Goal: Information Seeking & Learning: Learn about a topic

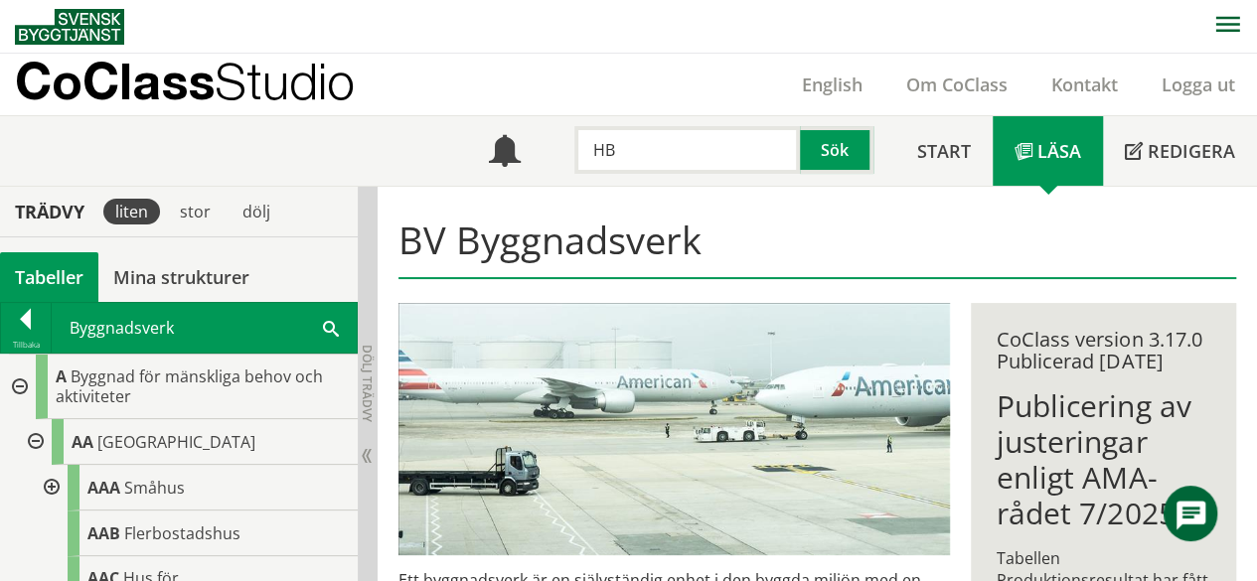
type input "H"
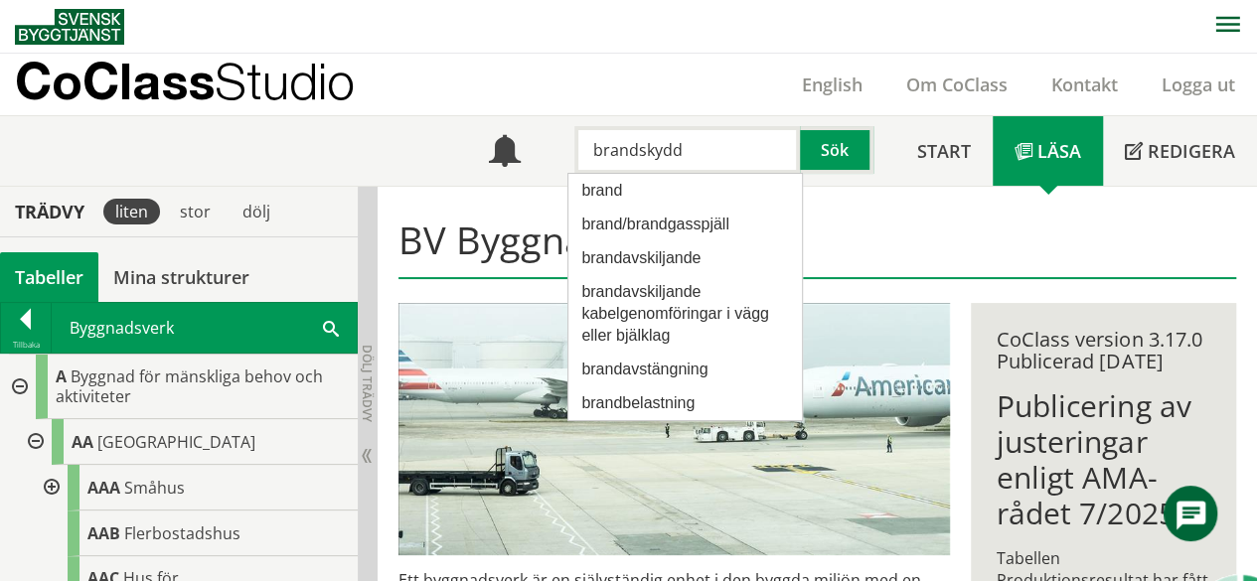
type input "brandskydd"
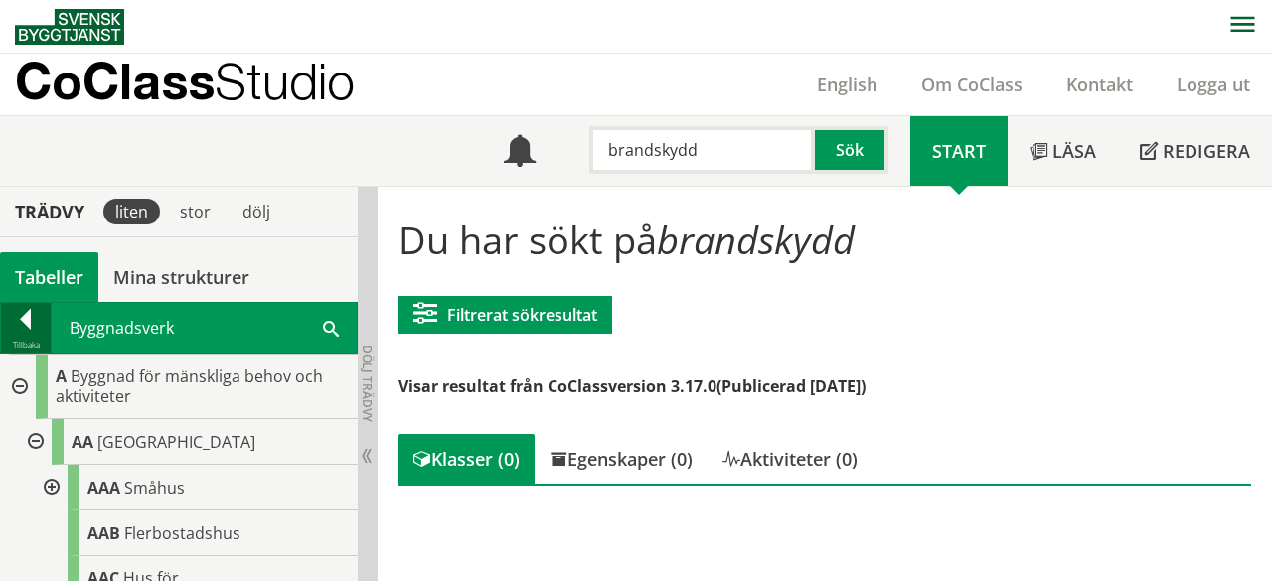
click at [33, 328] on div at bounding box center [26, 323] width 50 height 28
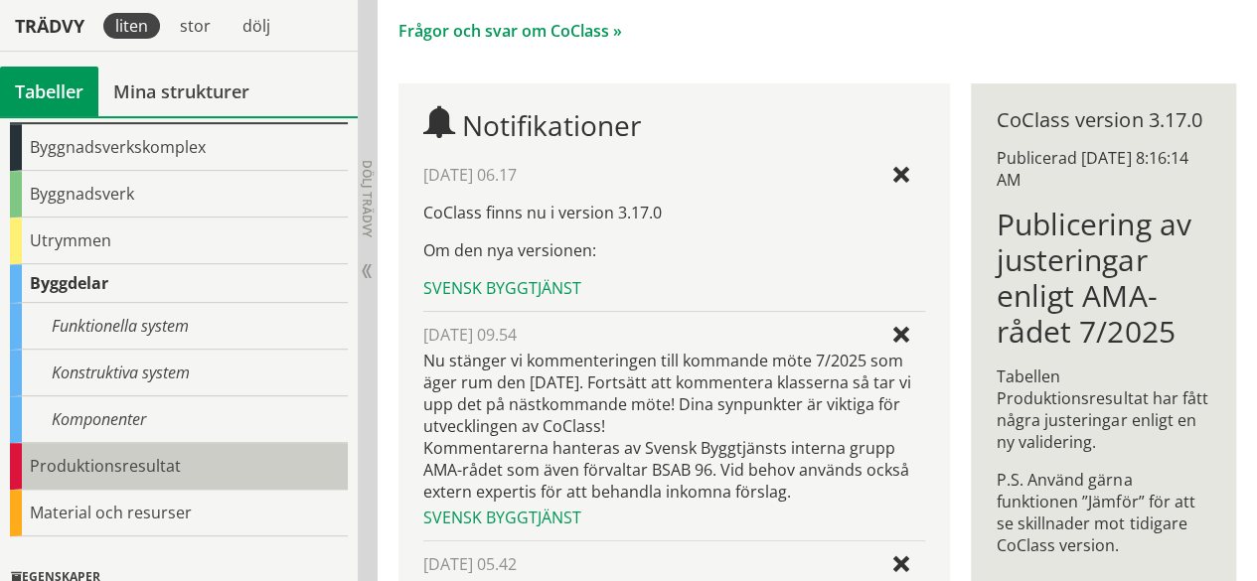
scroll to position [166, 0]
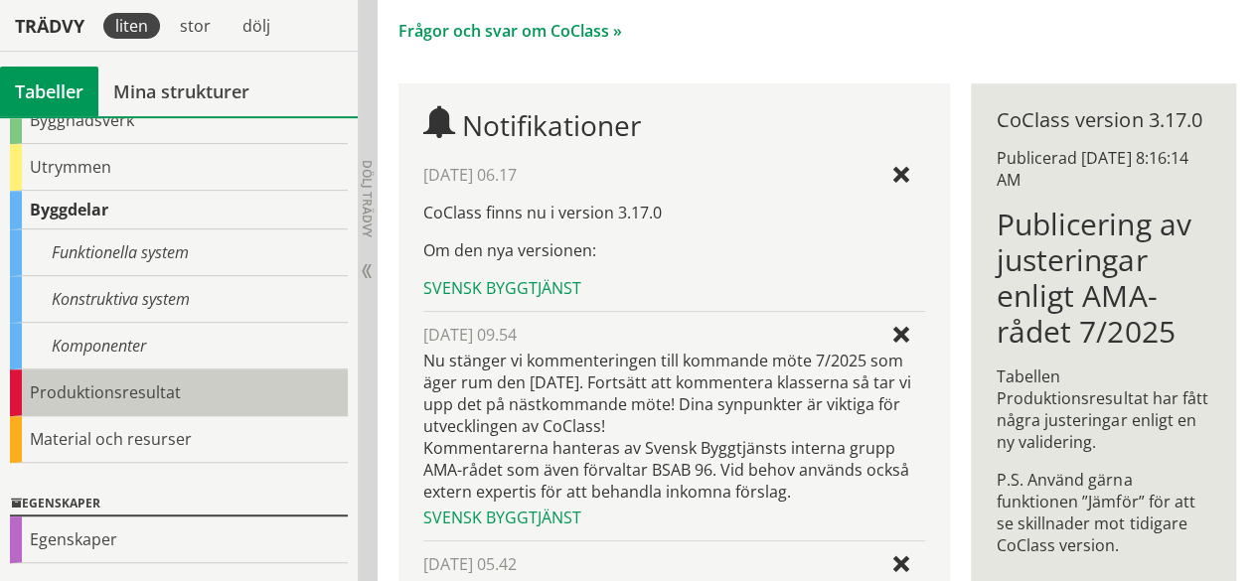
click at [147, 393] on div "Produktionsresultat" at bounding box center [179, 393] width 338 height 47
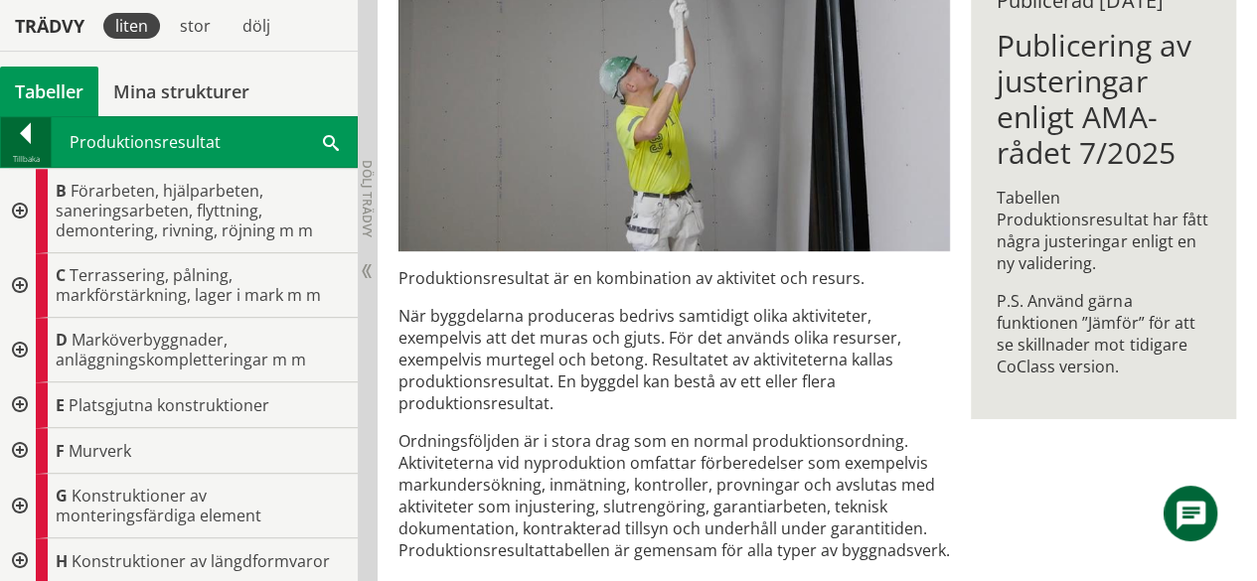
click at [46, 128] on div at bounding box center [26, 137] width 50 height 28
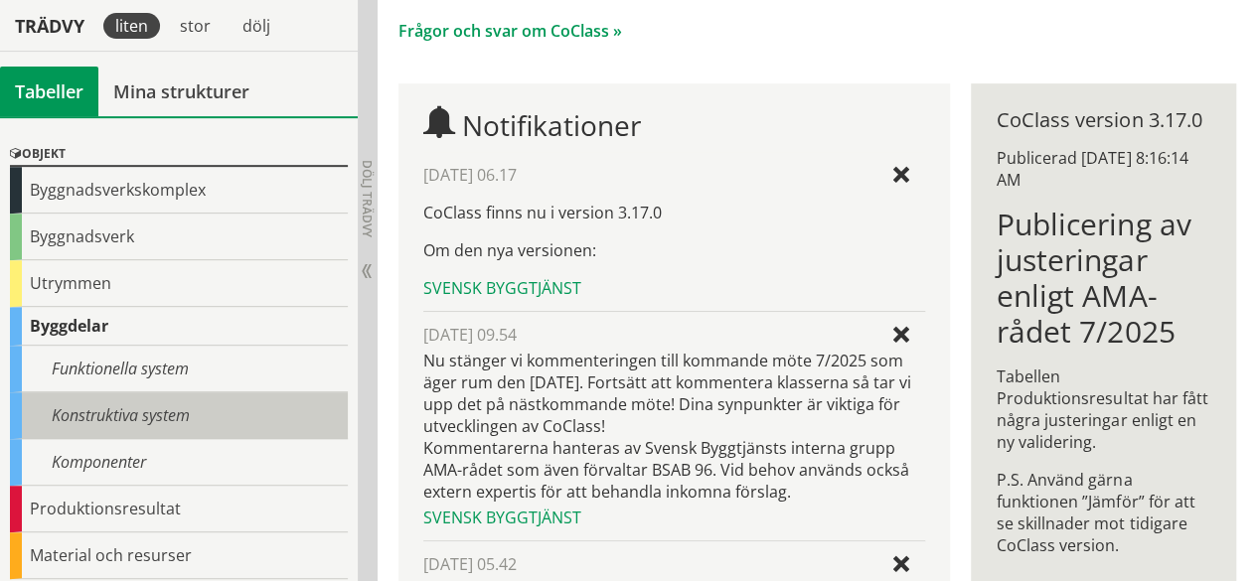
scroll to position [45, 0]
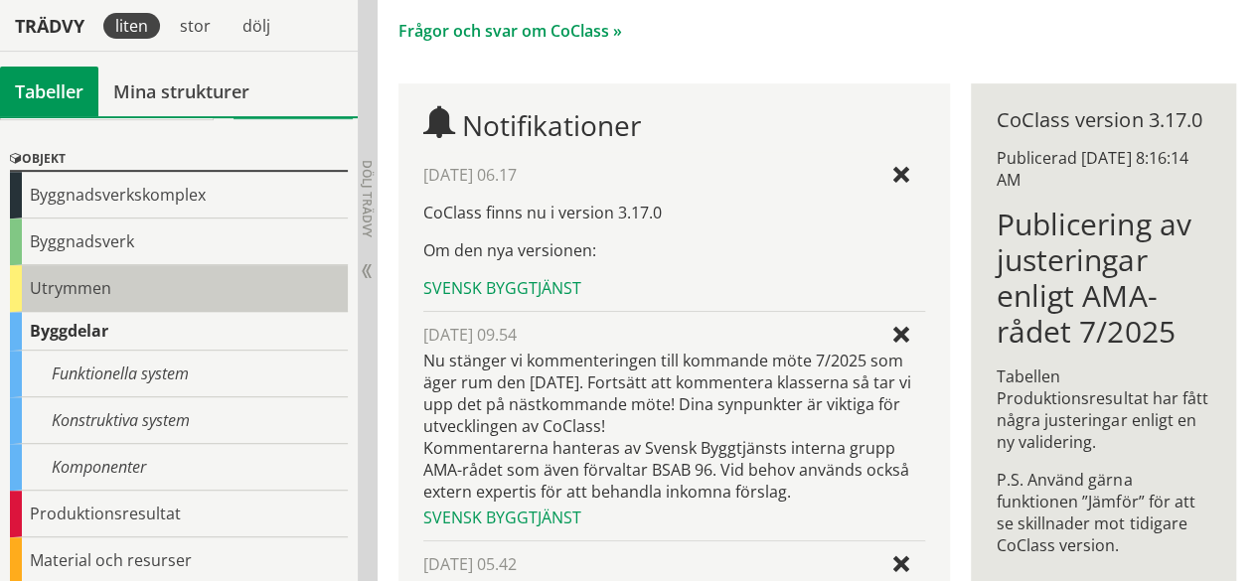
drag, startPoint x: 139, startPoint y: 310, endPoint x: 153, endPoint y: 296, distance: 19.7
click at [153, 296] on div "Objekt Byggnadsverkskomplex Byggnadsverk Utrymmen Byggdelar Funktionella system…" at bounding box center [179, 366] width 358 height 466
click at [153, 296] on div "Utrymmen" at bounding box center [179, 288] width 338 height 47
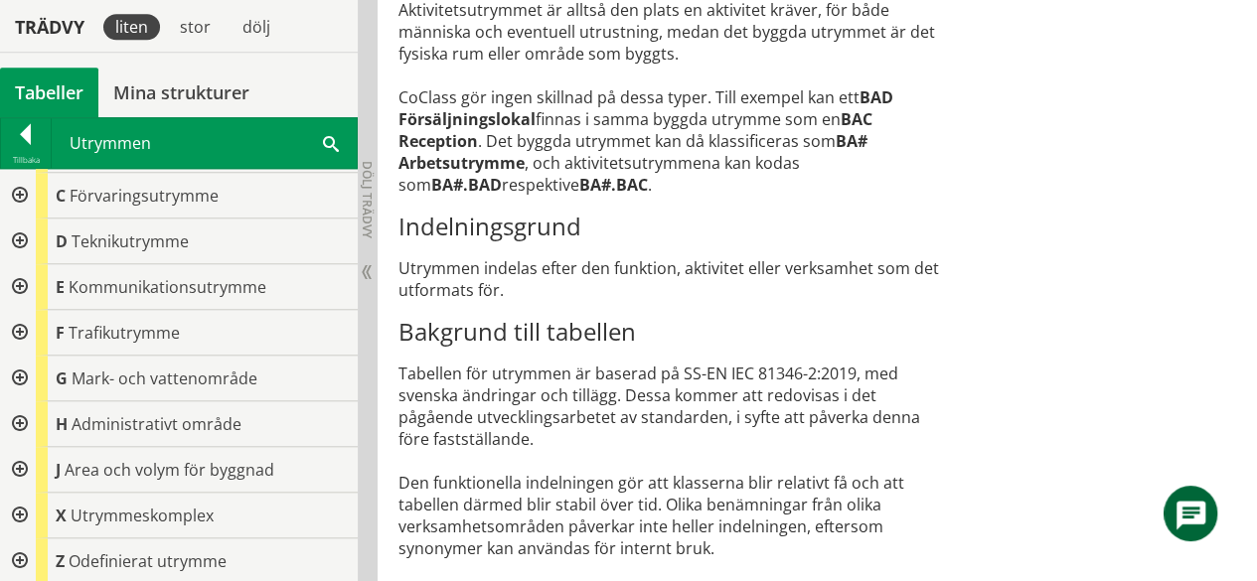
scroll to position [794, 0]
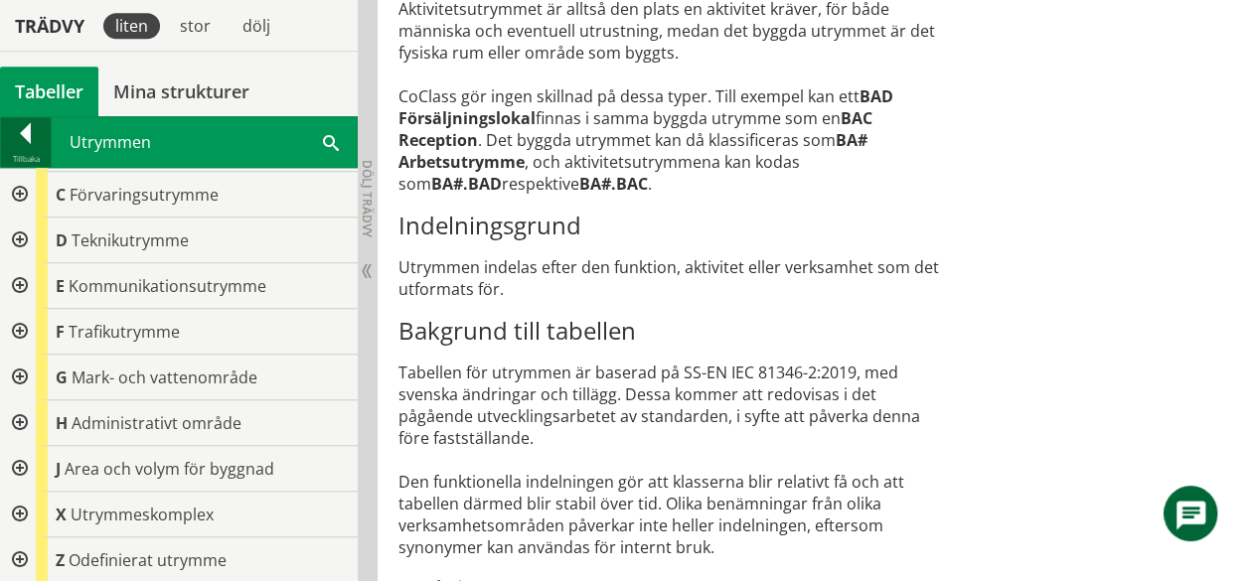
click at [37, 134] on div at bounding box center [26, 137] width 50 height 28
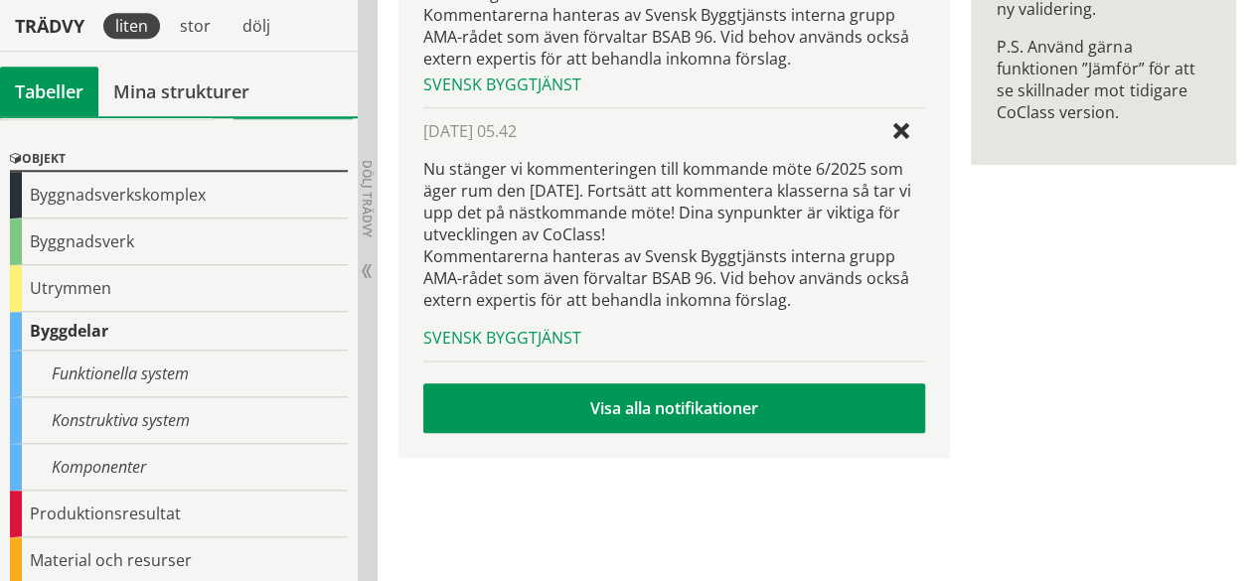
scroll to position [257, 0]
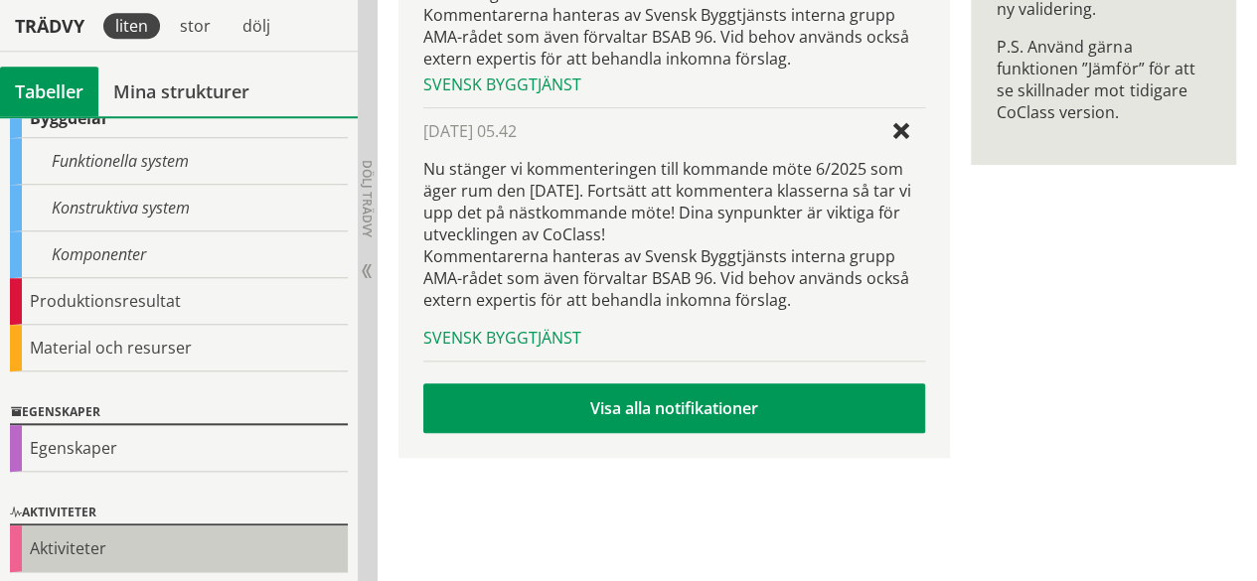
click at [168, 541] on div "Aktiviteter" at bounding box center [179, 549] width 338 height 47
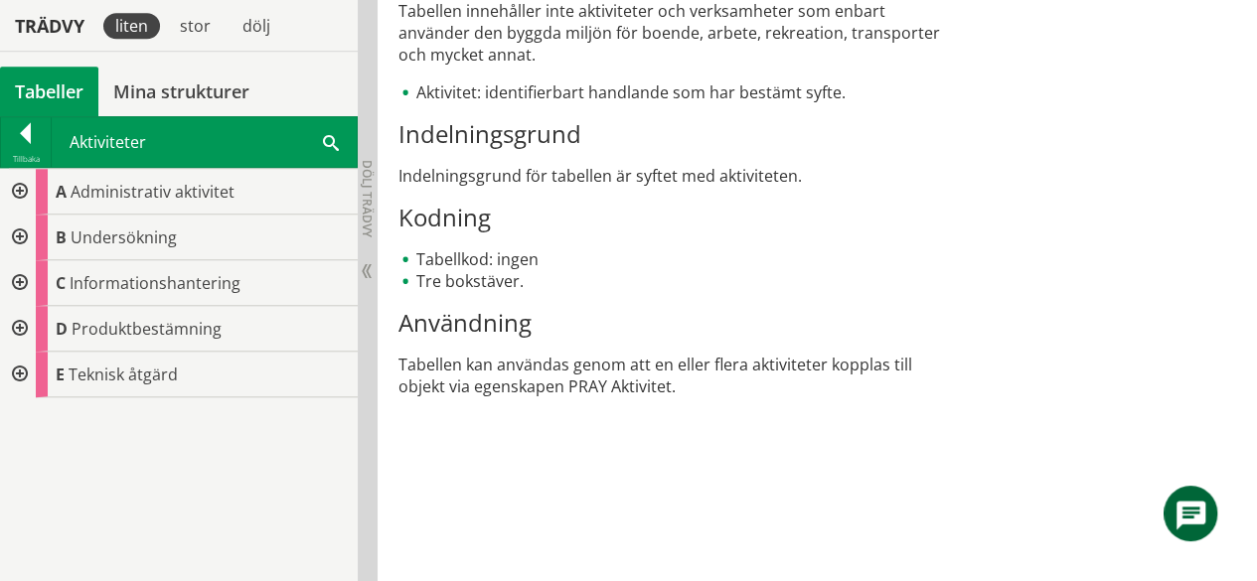
click at [35, 285] on div at bounding box center [18, 283] width 36 height 46
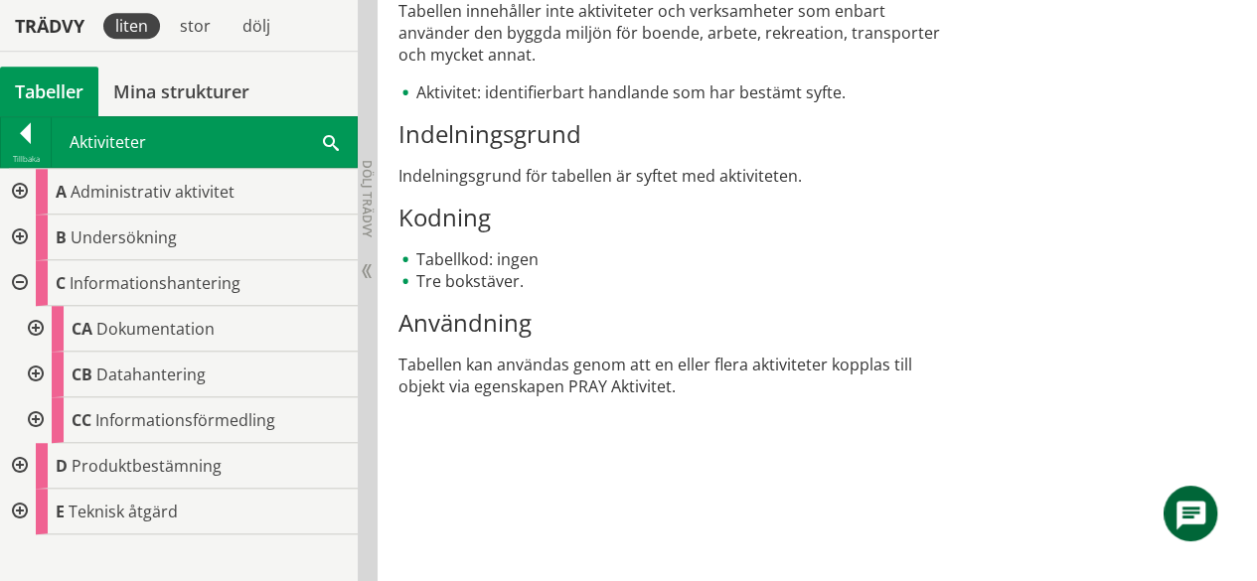
click at [13, 271] on div at bounding box center [18, 283] width 36 height 46
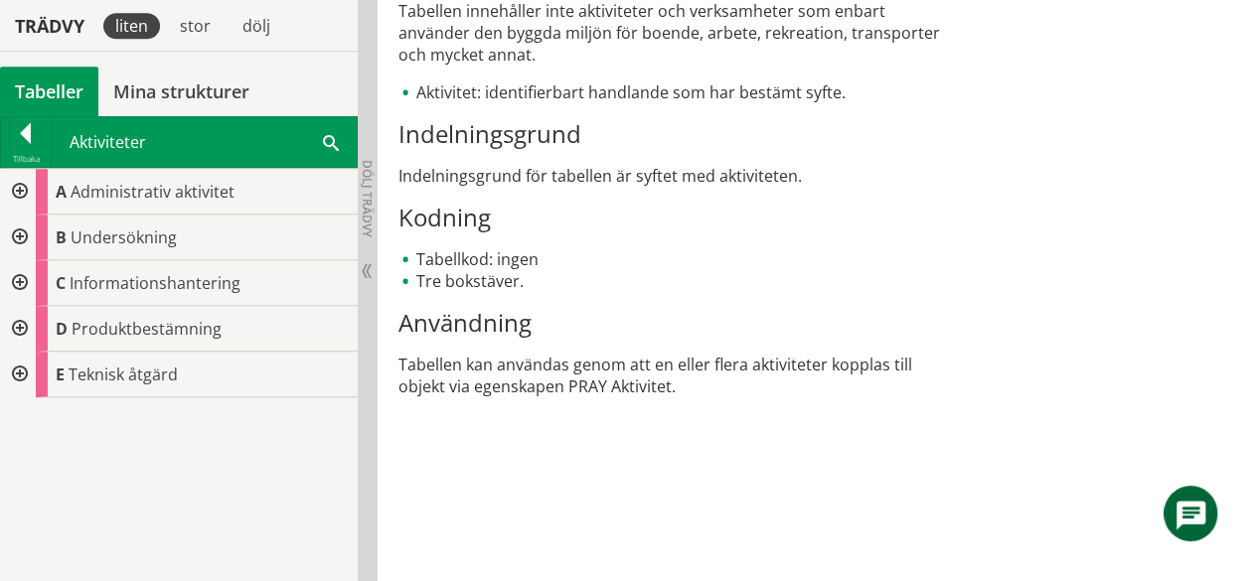
click at [16, 253] on div at bounding box center [18, 238] width 36 height 46
click at [25, 232] on div "B Undersökning" at bounding box center [179, 238] width 358 height 46
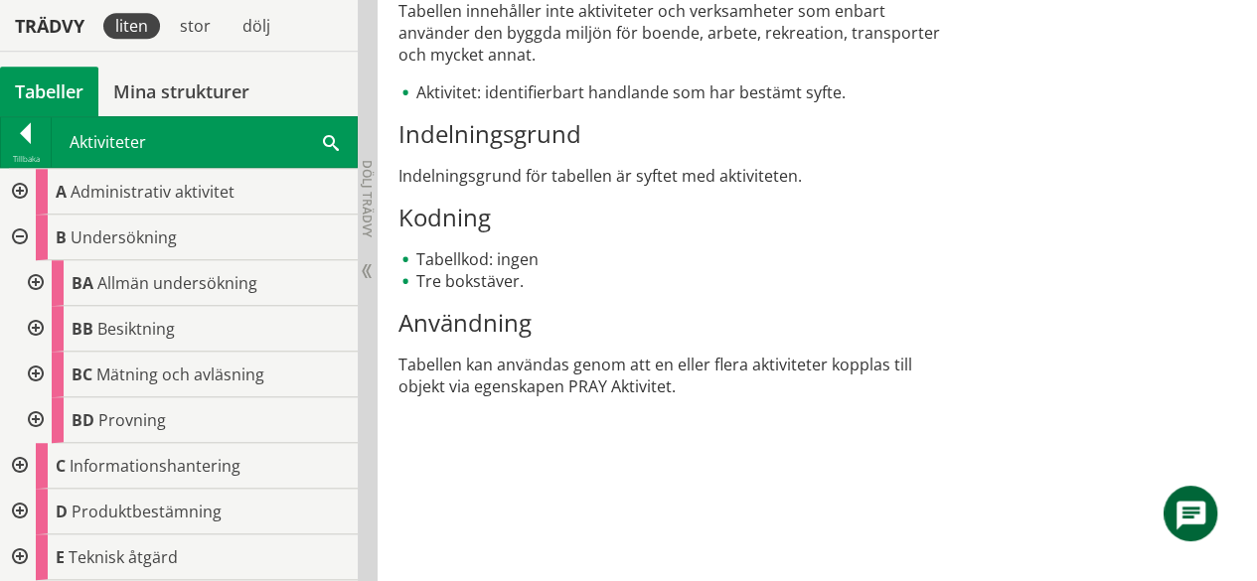
click at [25, 232] on div at bounding box center [18, 238] width 36 height 46
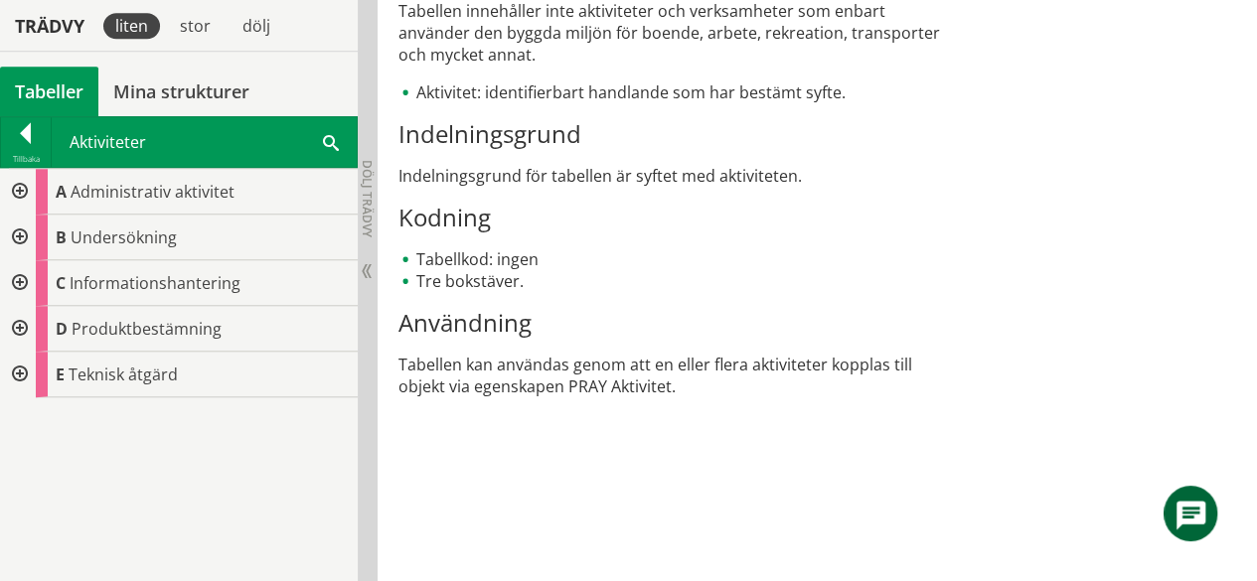
click at [26, 325] on div at bounding box center [18, 329] width 36 height 46
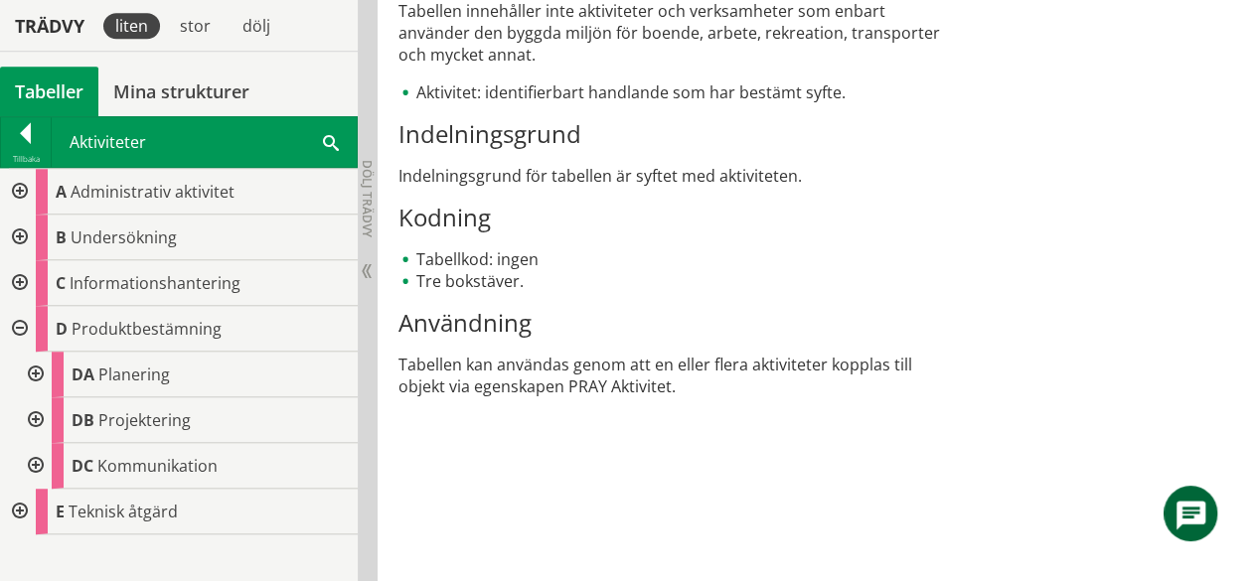
click at [26, 325] on div at bounding box center [18, 329] width 36 height 46
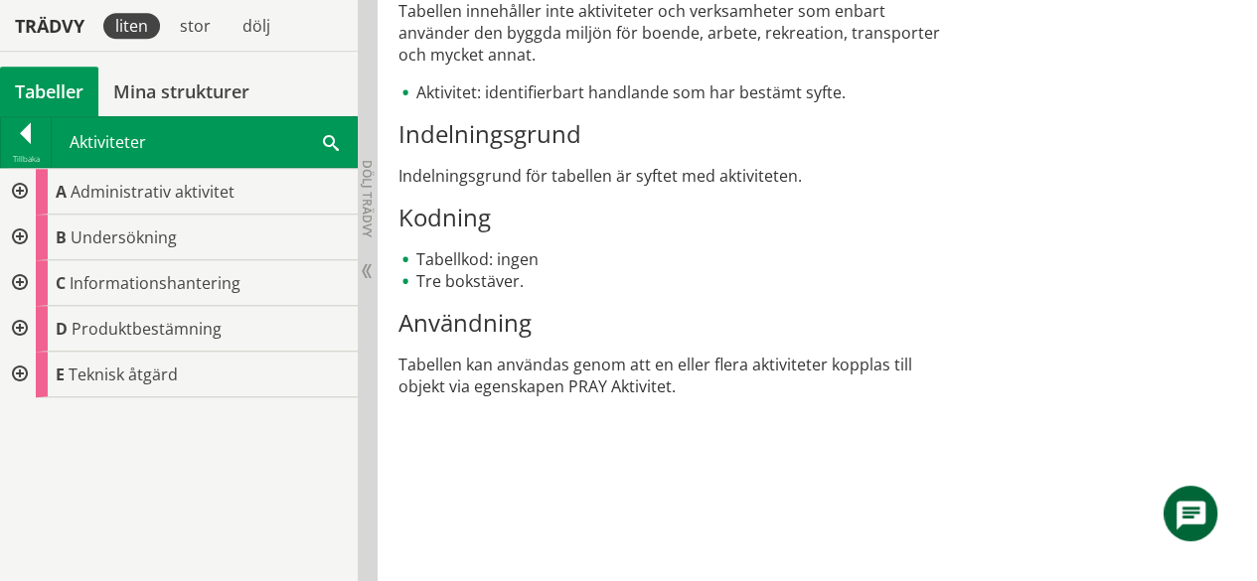
click at [33, 394] on div at bounding box center [18, 375] width 36 height 46
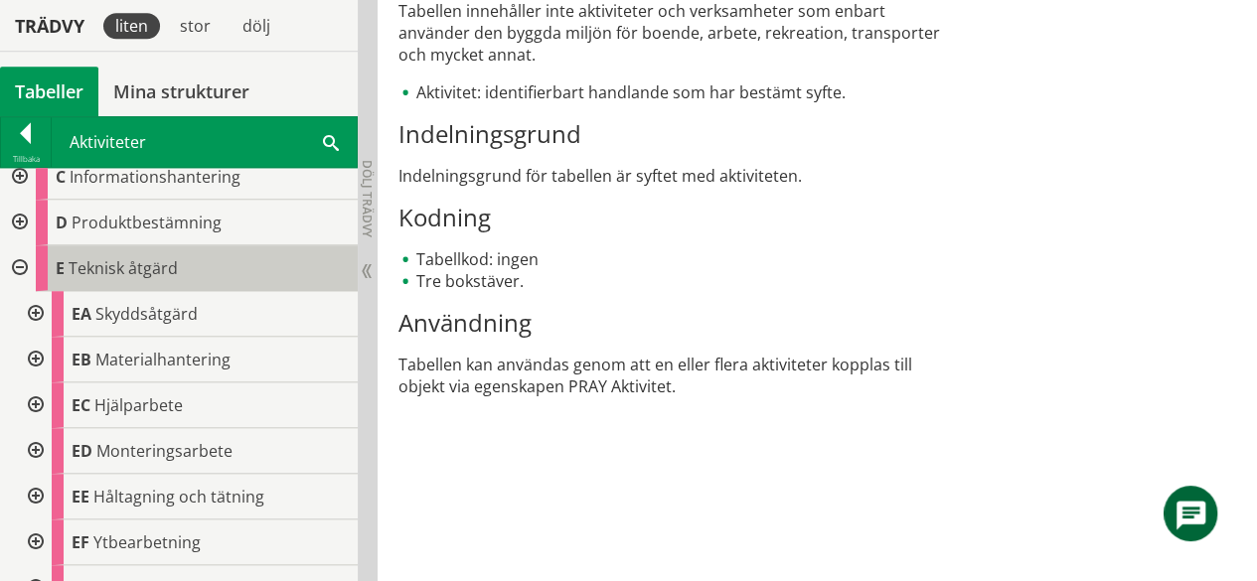
scroll to position [105, 0]
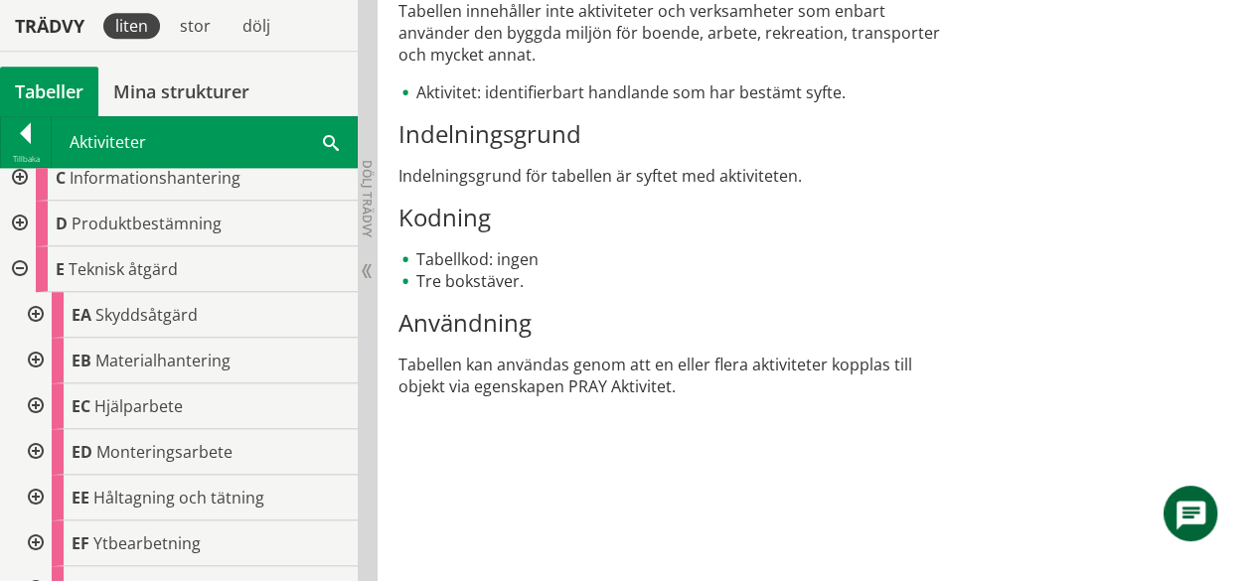
click at [35, 303] on div at bounding box center [34, 315] width 36 height 46
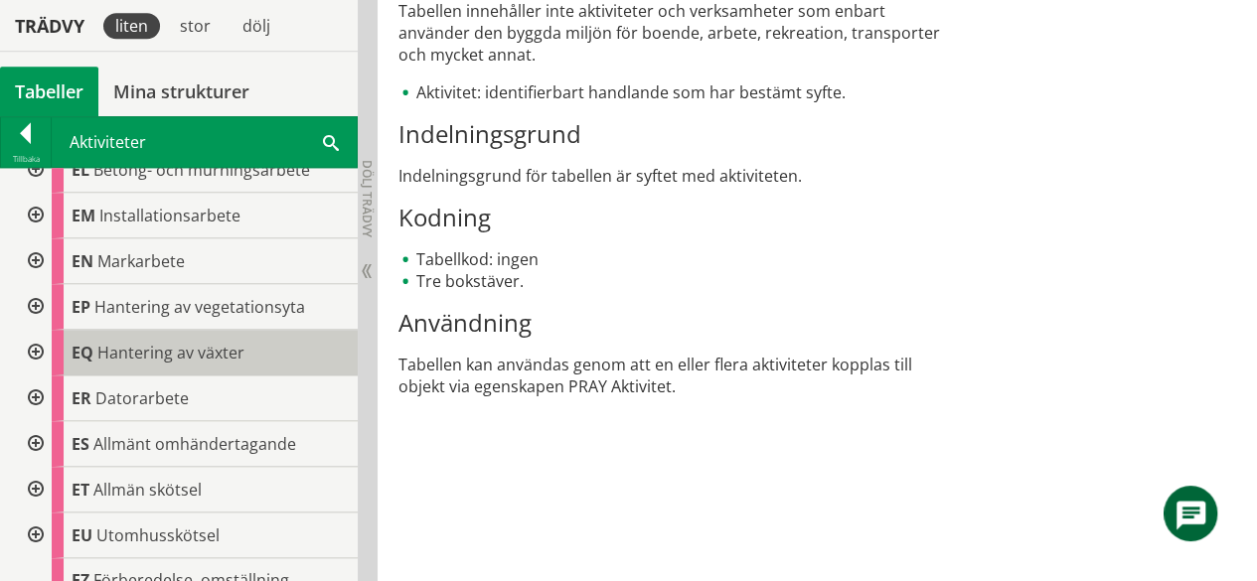
scroll to position [976, 0]
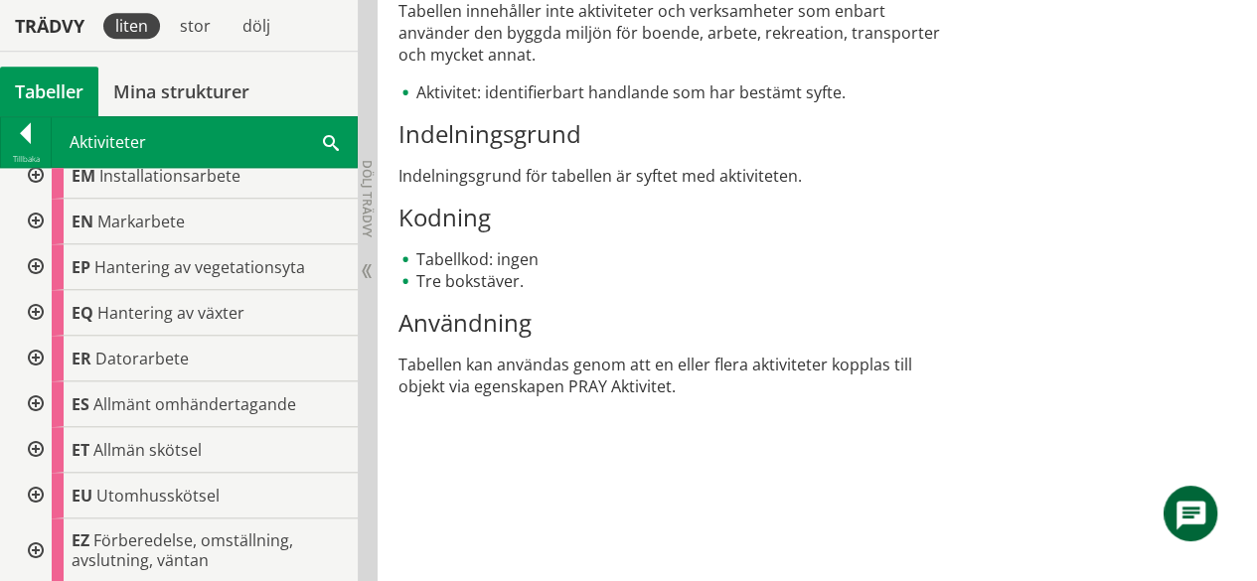
click at [29, 548] on div at bounding box center [34, 551] width 36 height 65
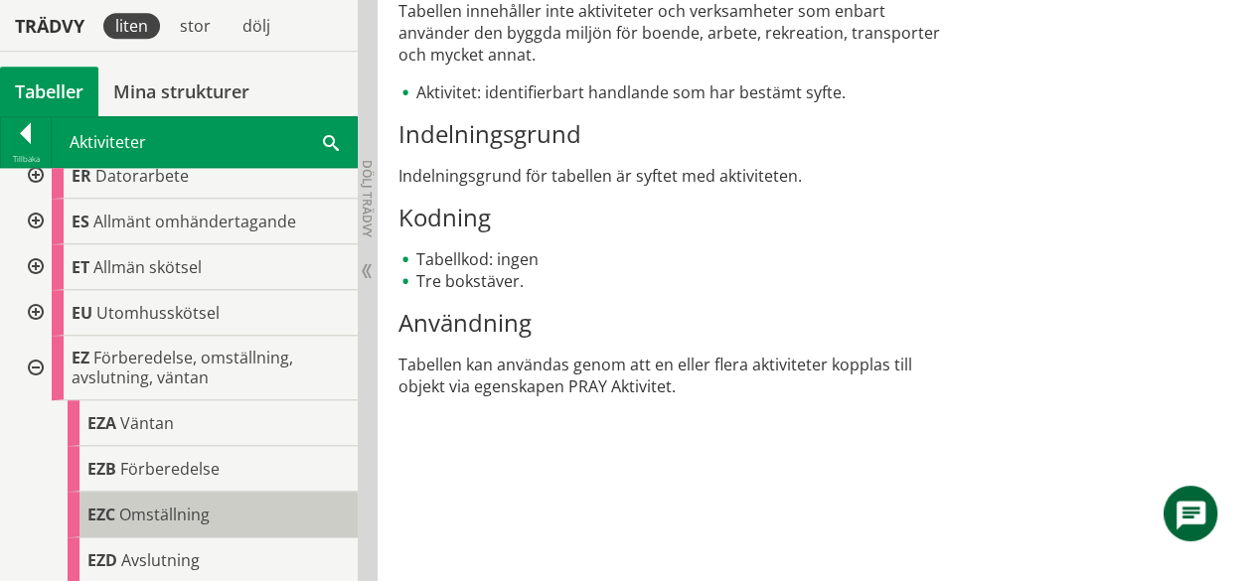
scroll to position [1045, 0]
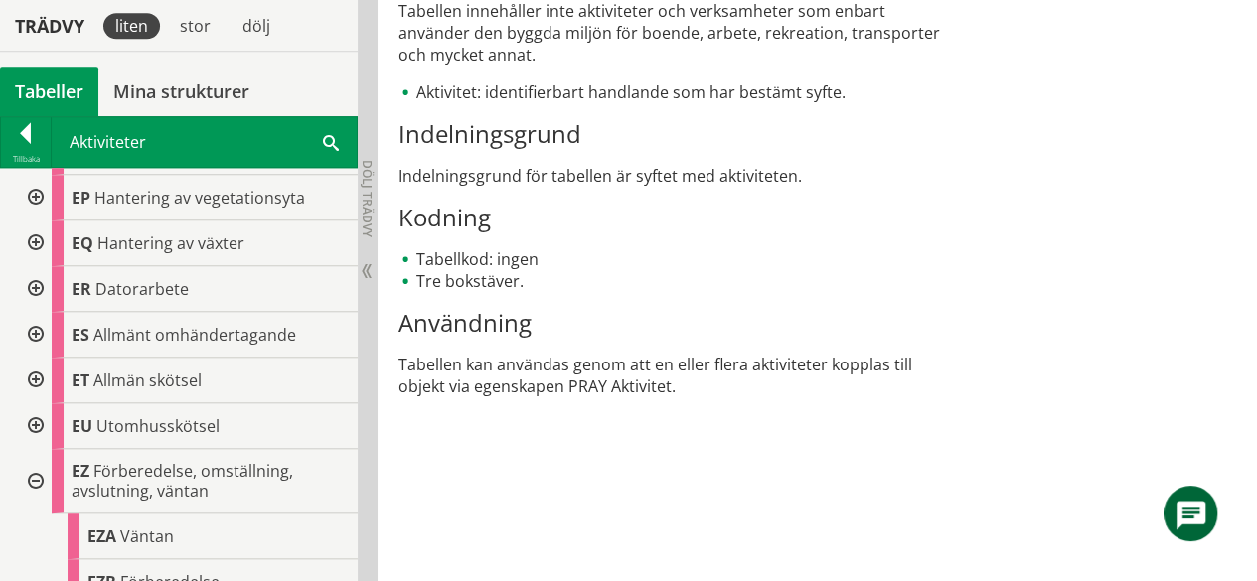
click at [36, 480] on div at bounding box center [34, 481] width 36 height 65
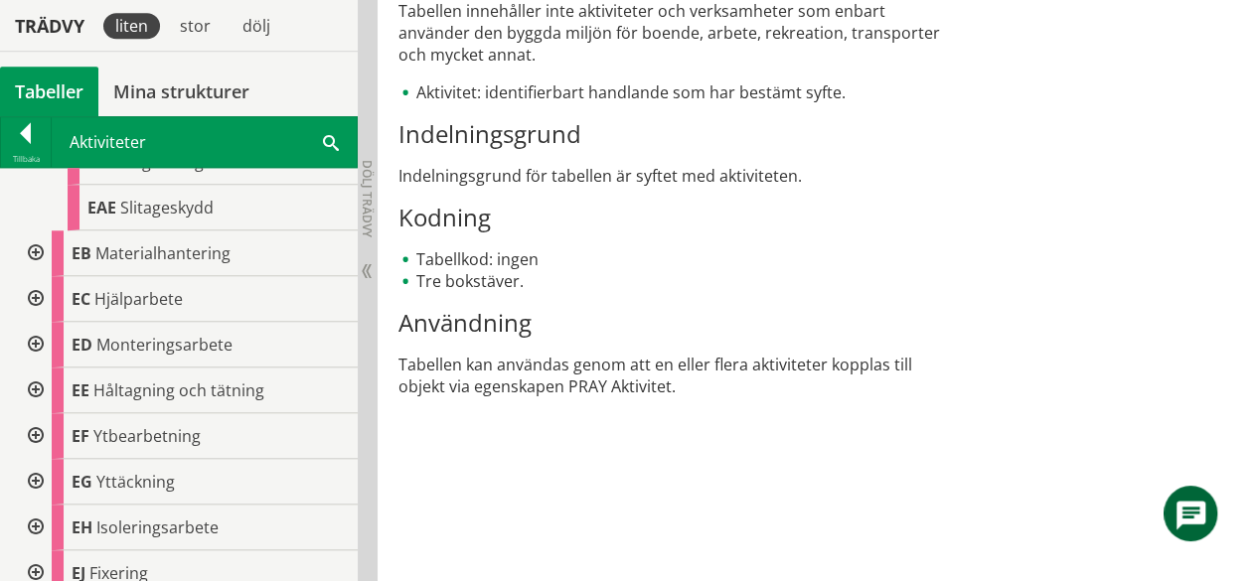
scroll to position [439, 0]
click at [34, 292] on div at bounding box center [34, 301] width 36 height 46
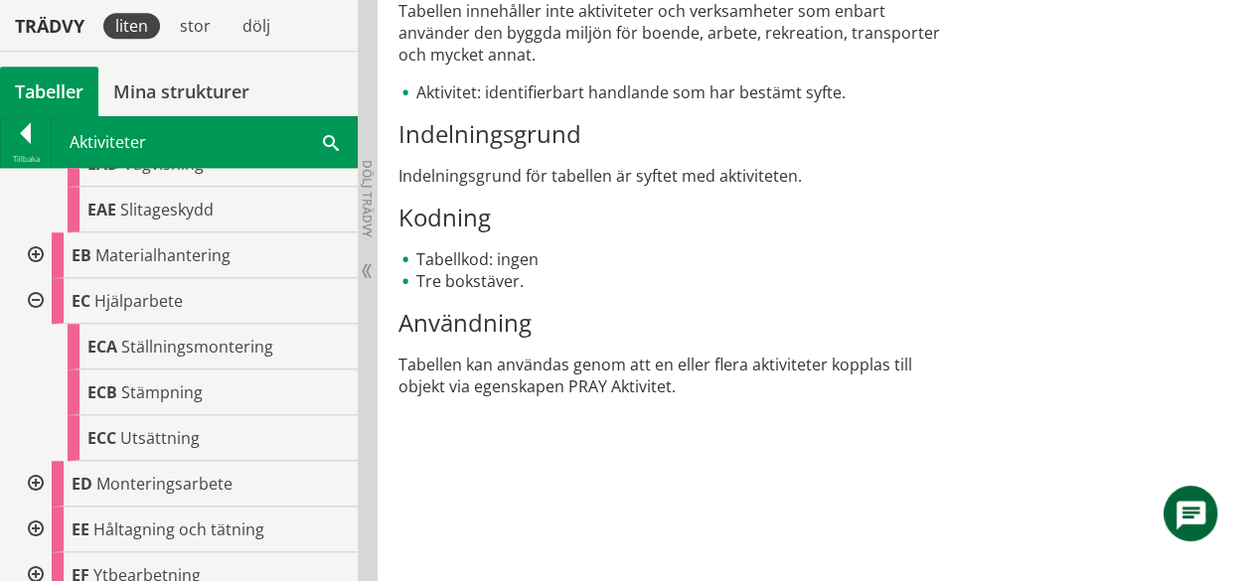
click at [32, 297] on div at bounding box center [34, 301] width 36 height 46
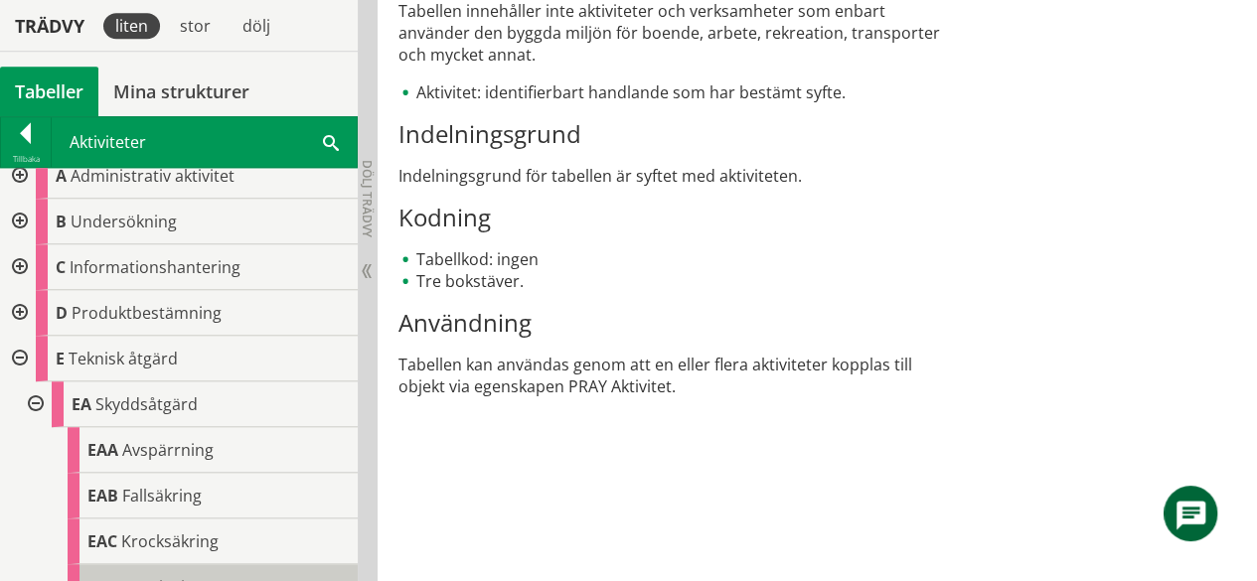
scroll to position [0, 0]
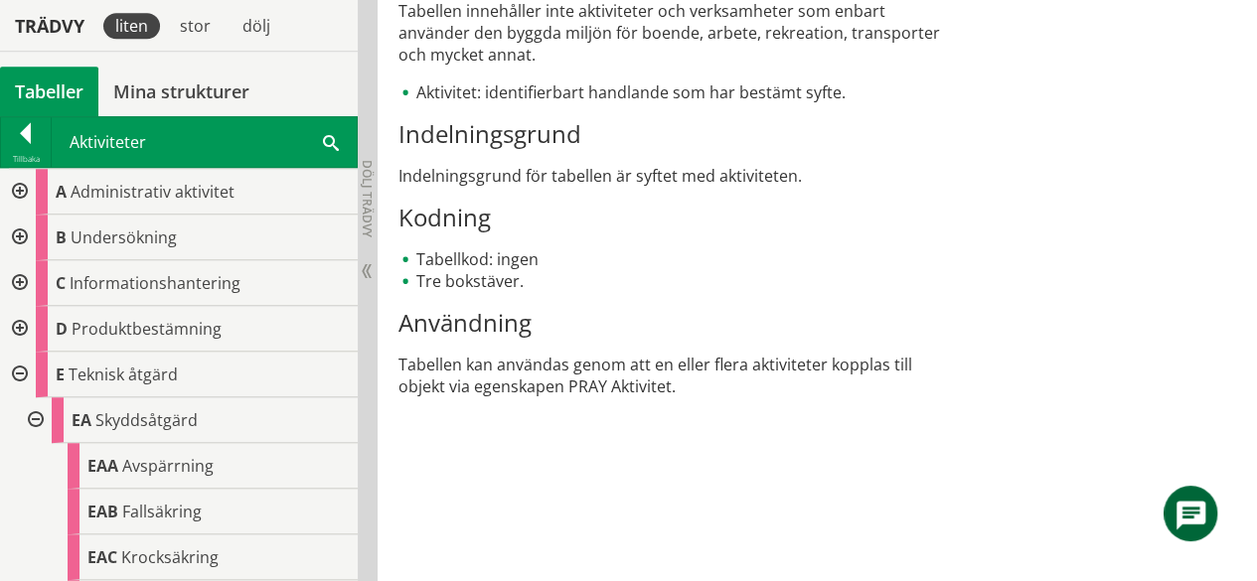
click at [27, 230] on div at bounding box center [18, 238] width 36 height 46
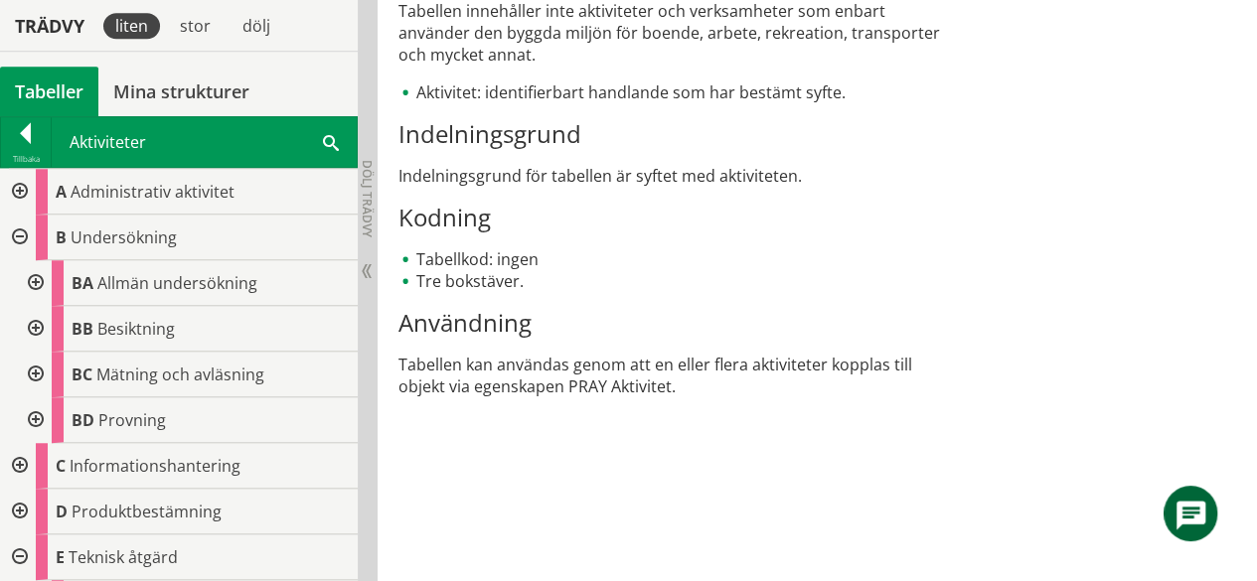
click at [42, 329] on div at bounding box center [34, 329] width 36 height 46
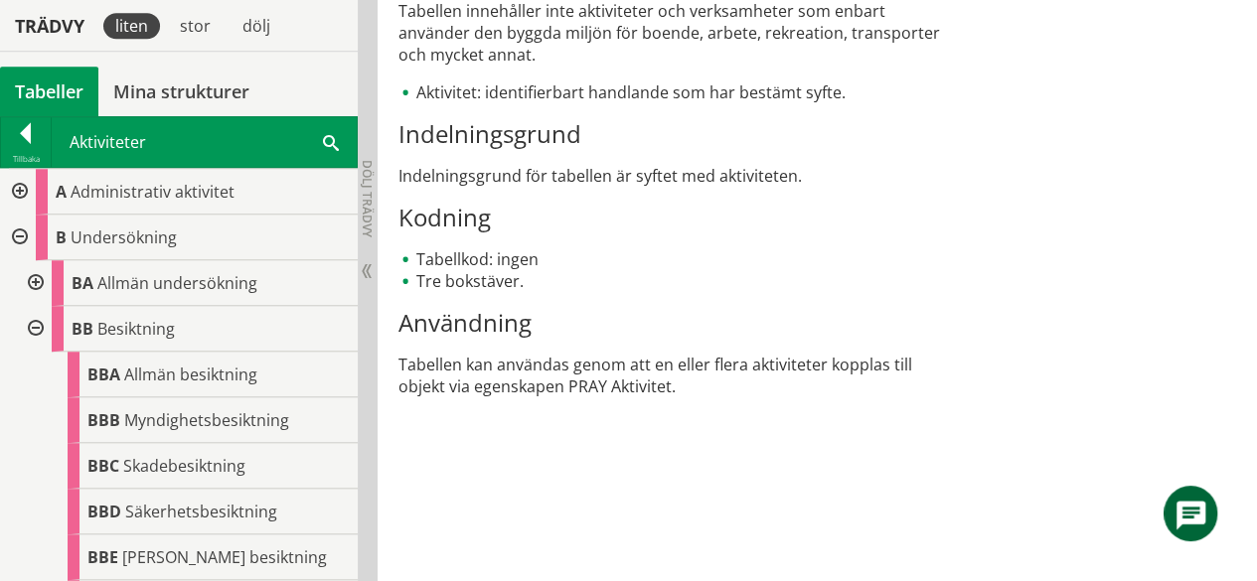
click at [37, 325] on div at bounding box center [34, 329] width 36 height 46
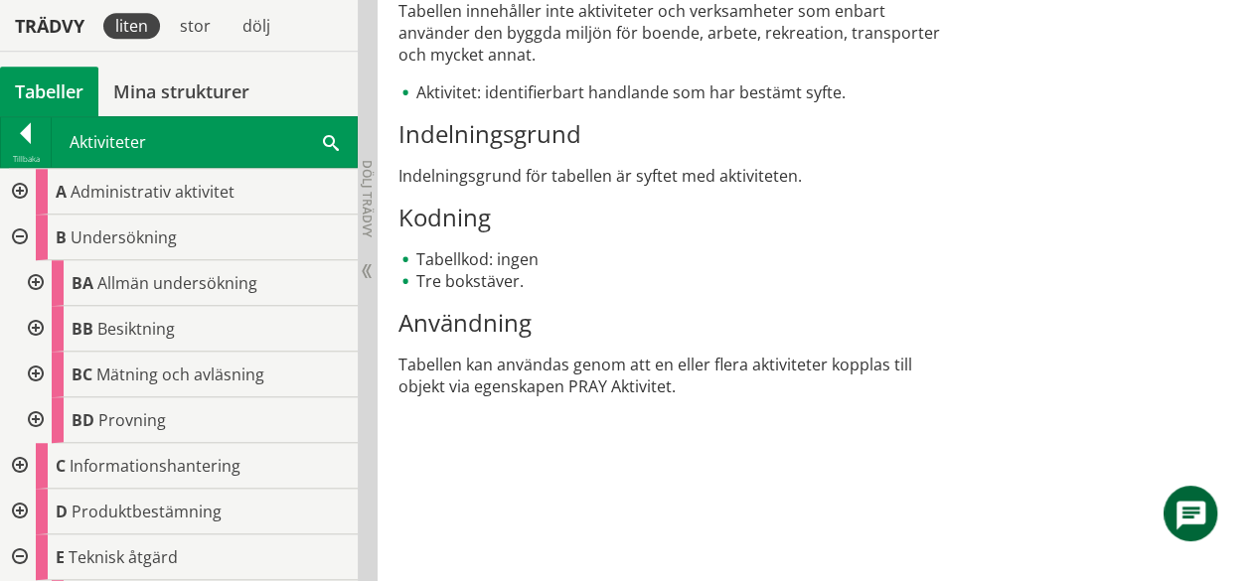
click at [37, 325] on div at bounding box center [34, 329] width 36 height 46
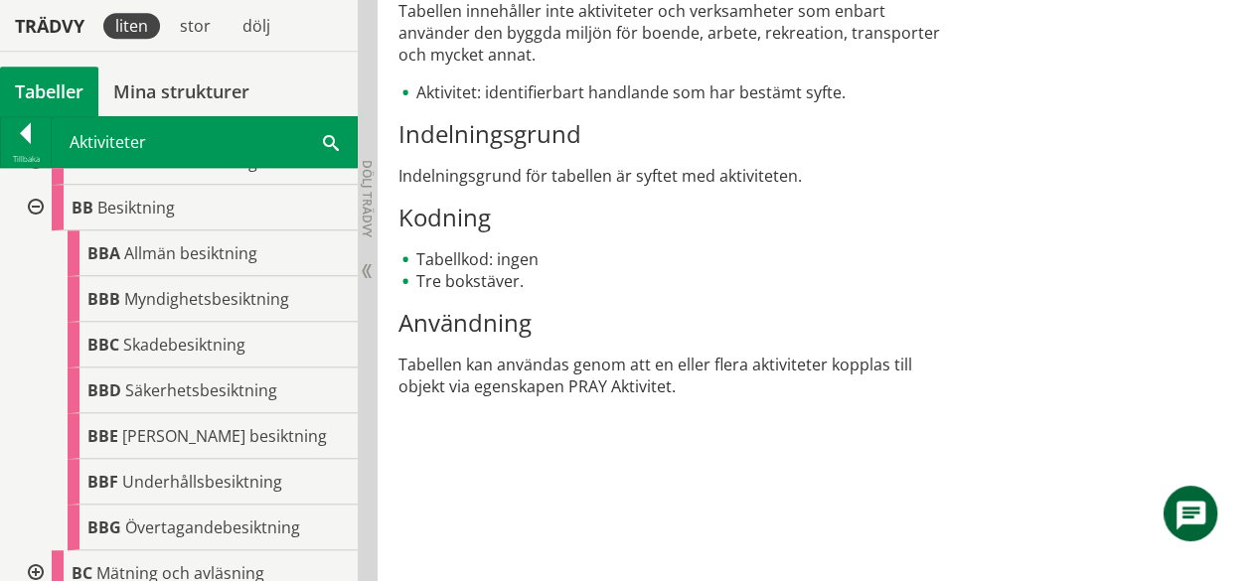
scroll to position [135, 0]
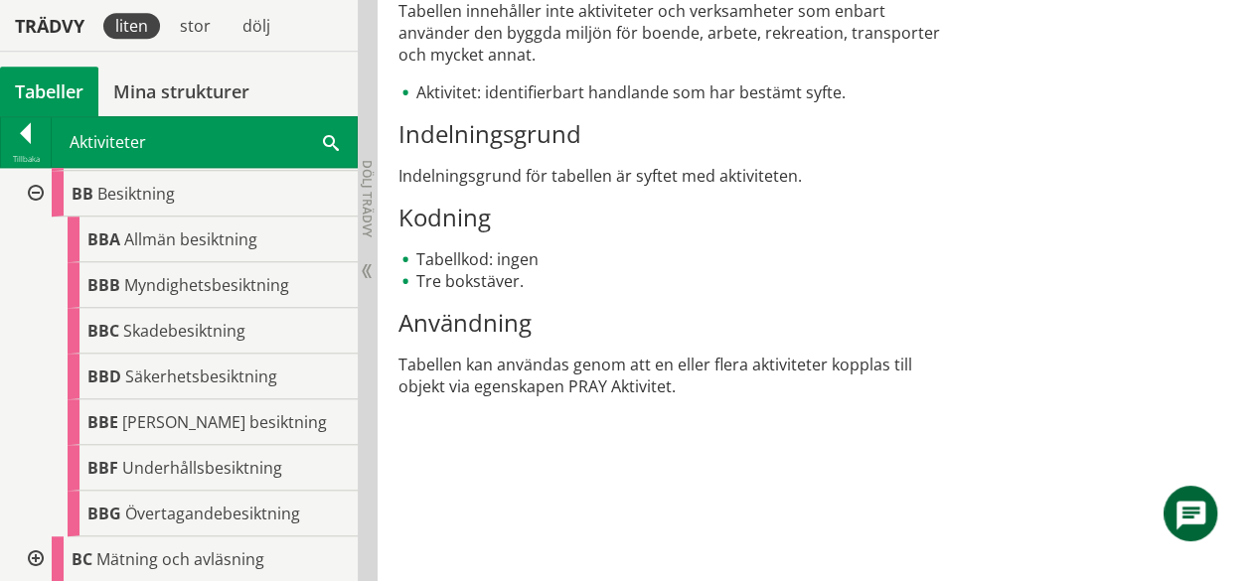
click at [38, 183] on div at bounding box center [34, 194] width 36 height 46
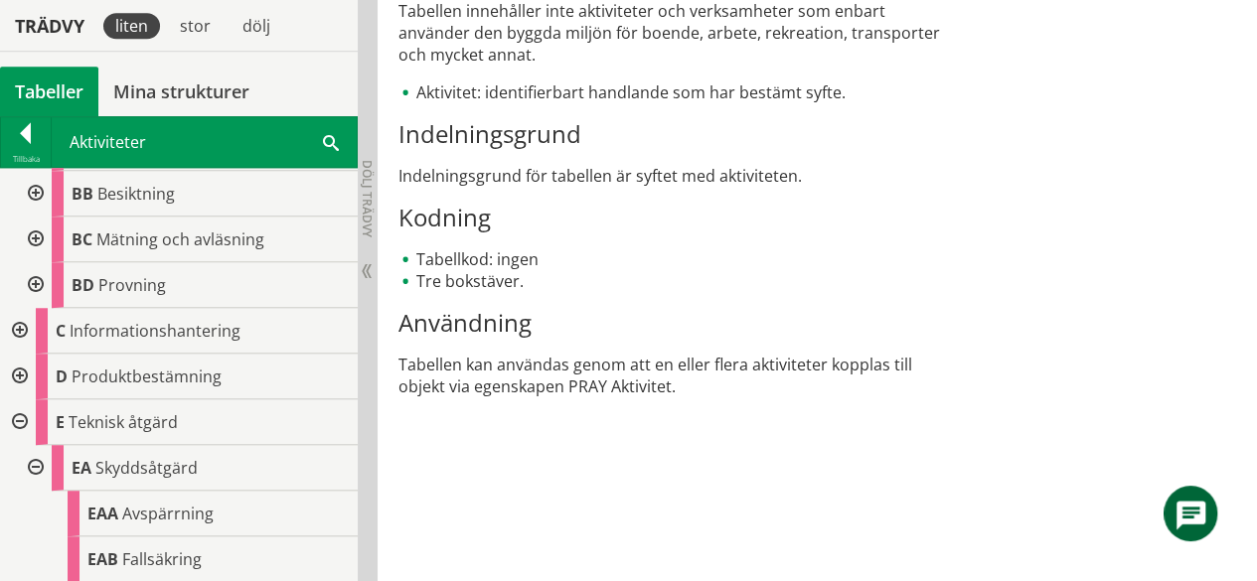
click at [25, 408] on div at bounding box center [18, 422] width 36 height 46
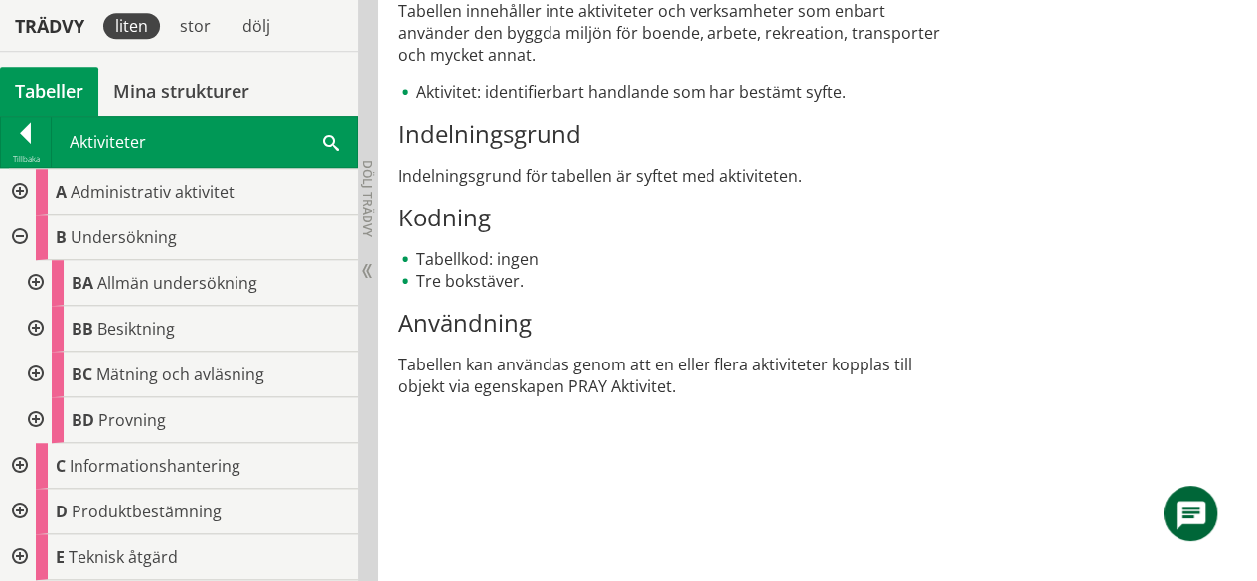
scroll to position [0, 0]
click at [13, 229] on div at bounding box center [18, 238] width 36 height 46
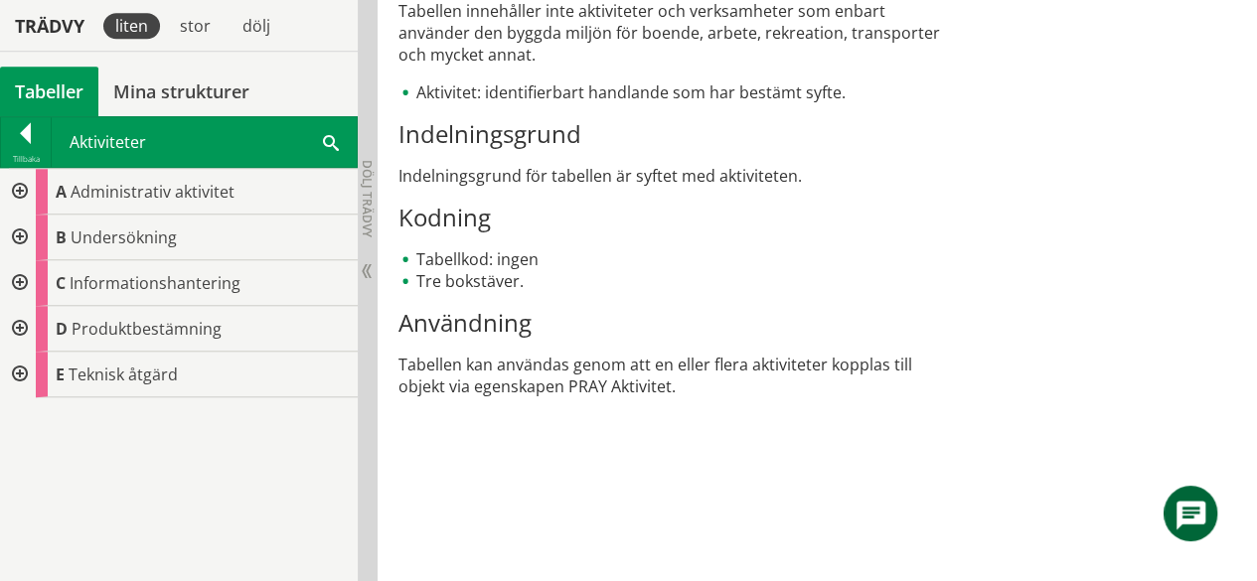
click at [24, 186] on div at bounding box center [18, 192] width 36 height 46
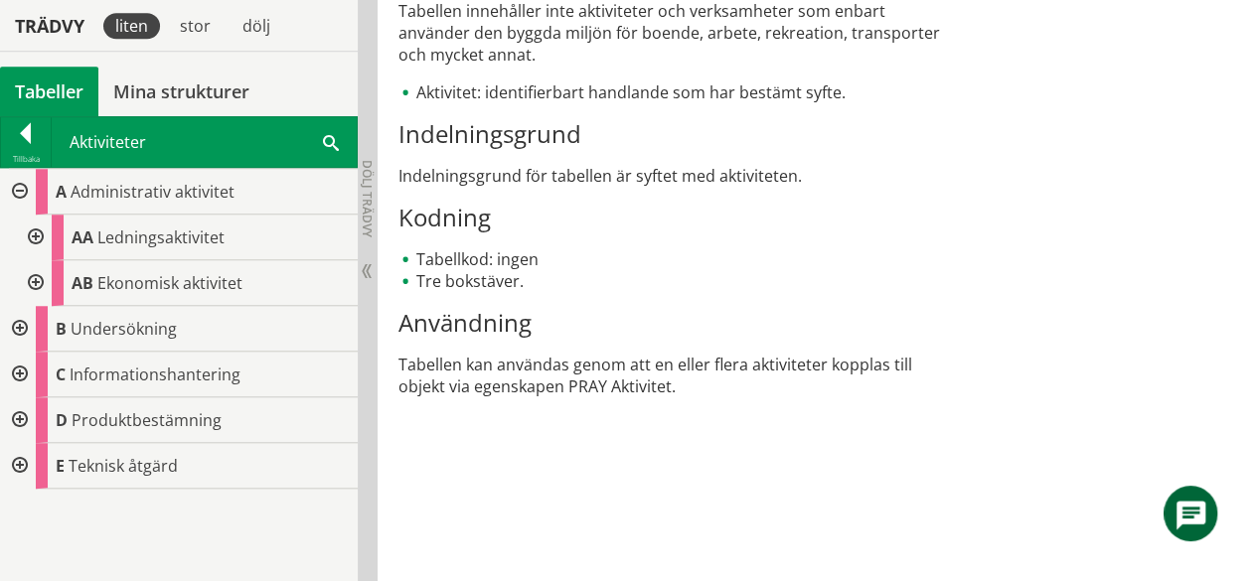
click at [24, 186] on div at bounding box center [18, 192] width 36 height 46
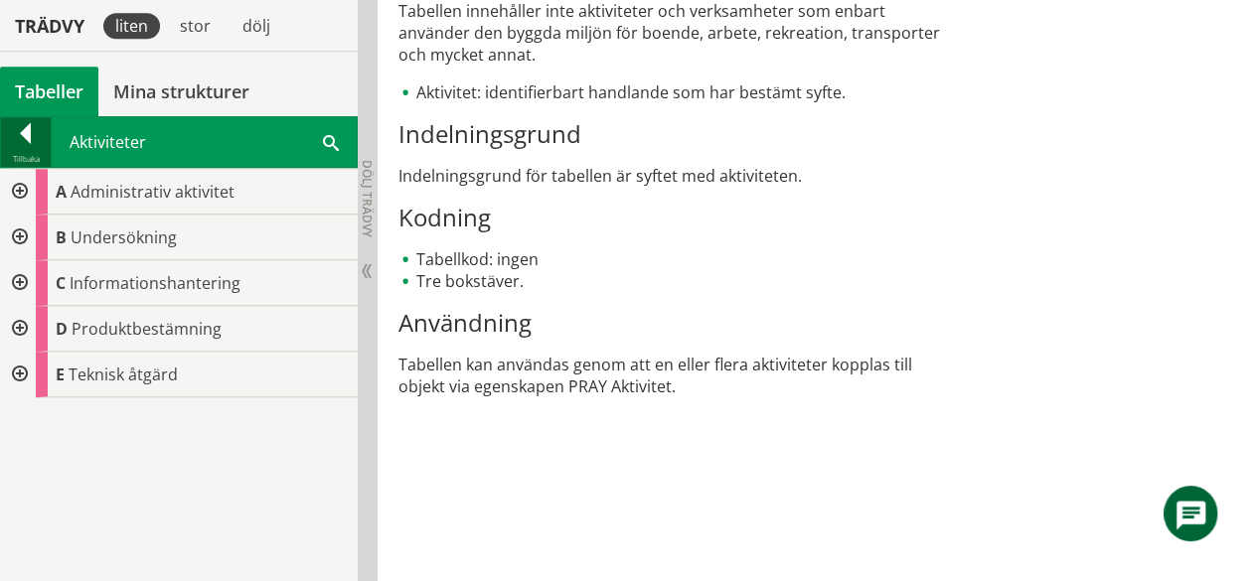
click at [3, 144] on div at bounding box center [26, 137] width 50 height 28
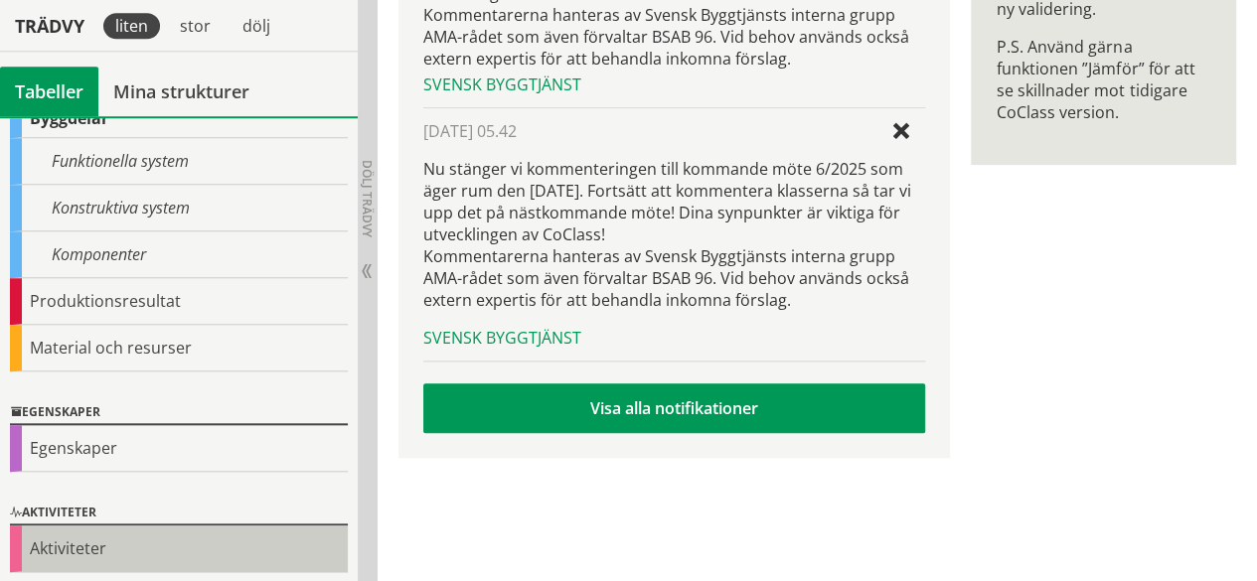
click at [129, 561] on div "Aktiviteter" at bounding box center [179, 549] width 338 height 47
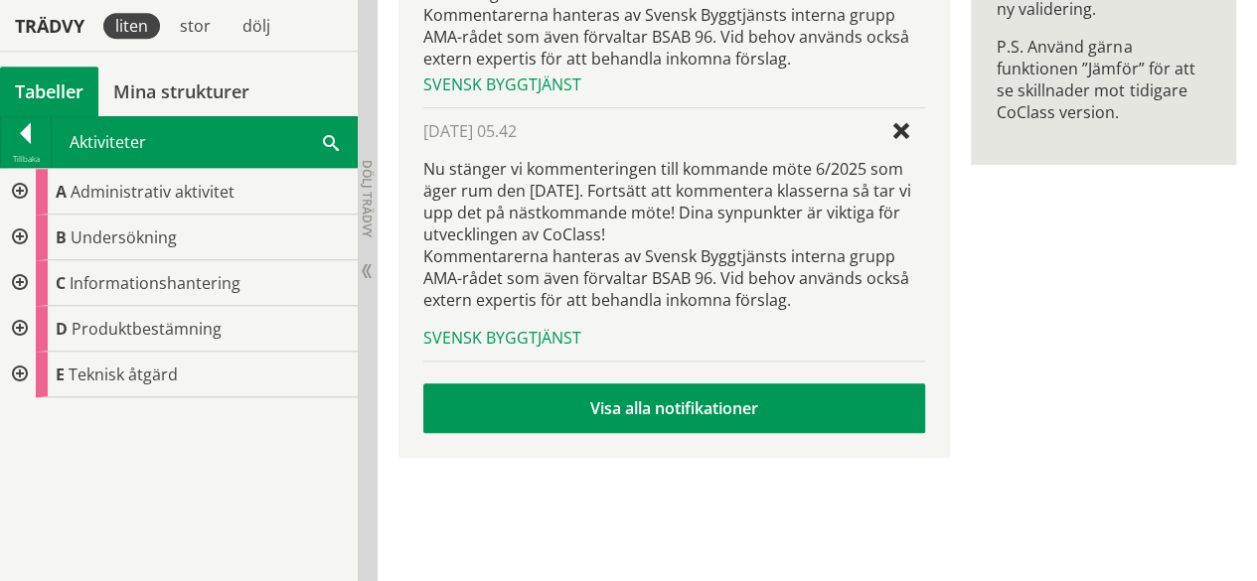
click at [129, 561] on div "CoClass Version 3.17.0 CoClass Version 3.17.0 CoClass Version 3.16.0 CoClass Ve…" at bounding box center [179, 349] width 358 height 466
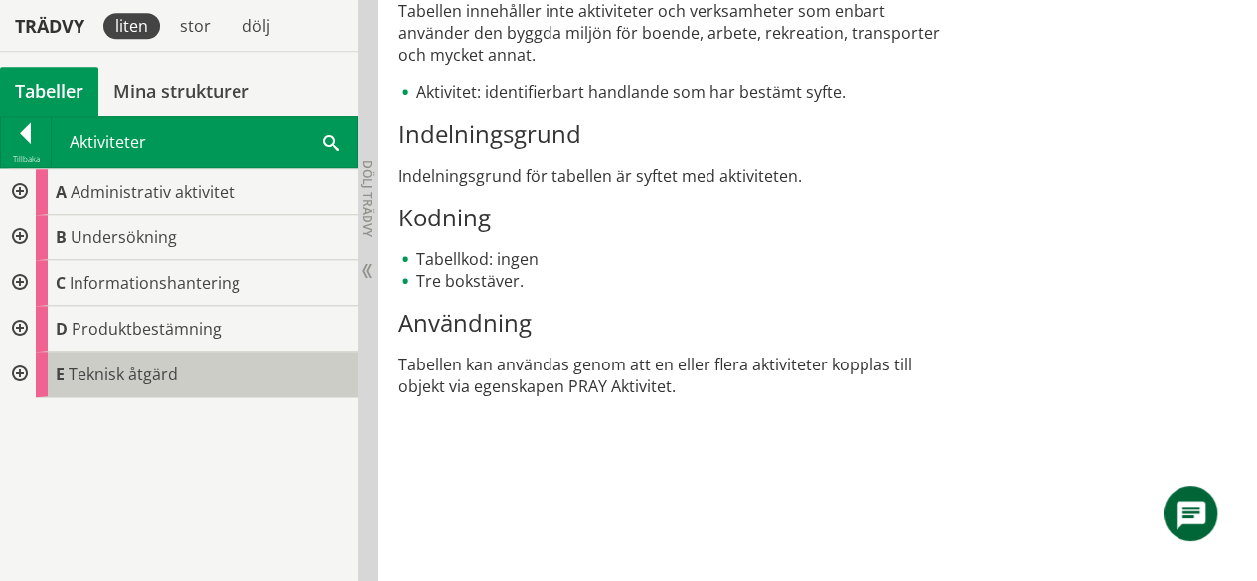
click at [137, 381] on span "Teknisk åtgärd" at bounding box center [123, 375] width 109 height 22
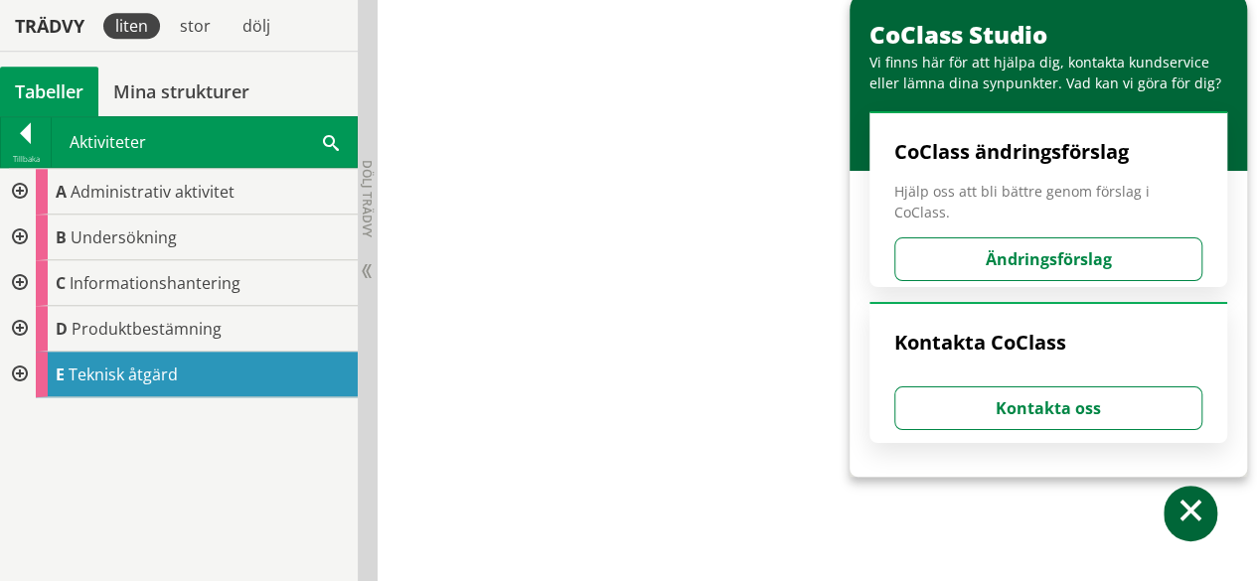
click at [127, 135] on div "Aktiviteter Sök" at bounding box center [204, 142] width 305 height 50
click at [46, 134] on div at bounding box center [26, 137] width 50 height 28
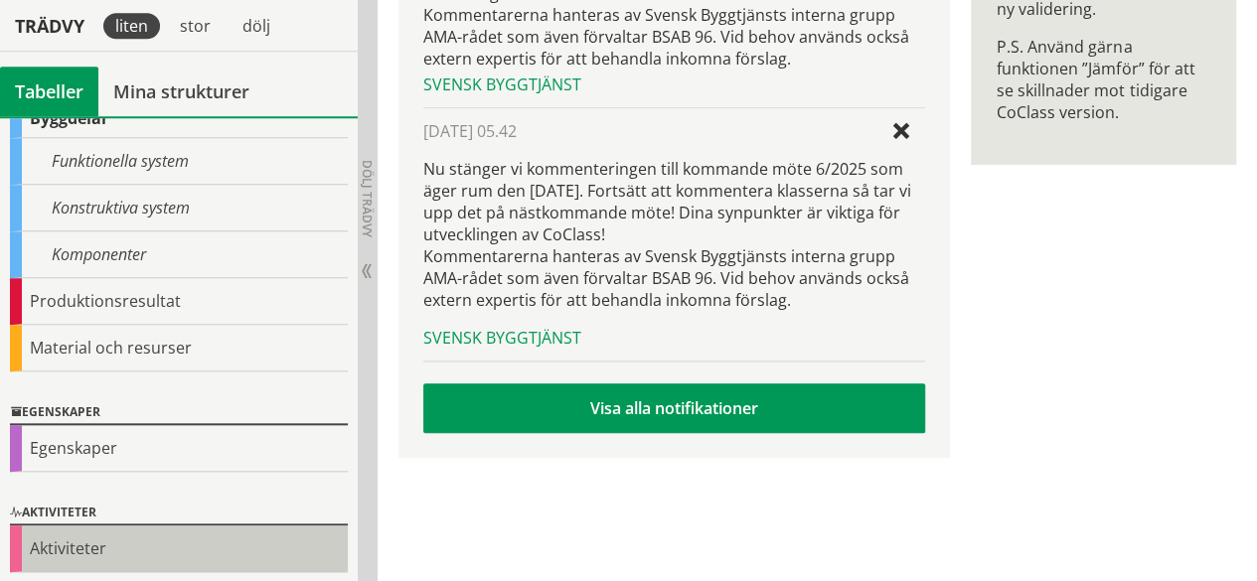
click at [189, 526] on div "Aktiviteter" at bounding box center [179, 549] width 338 height 47
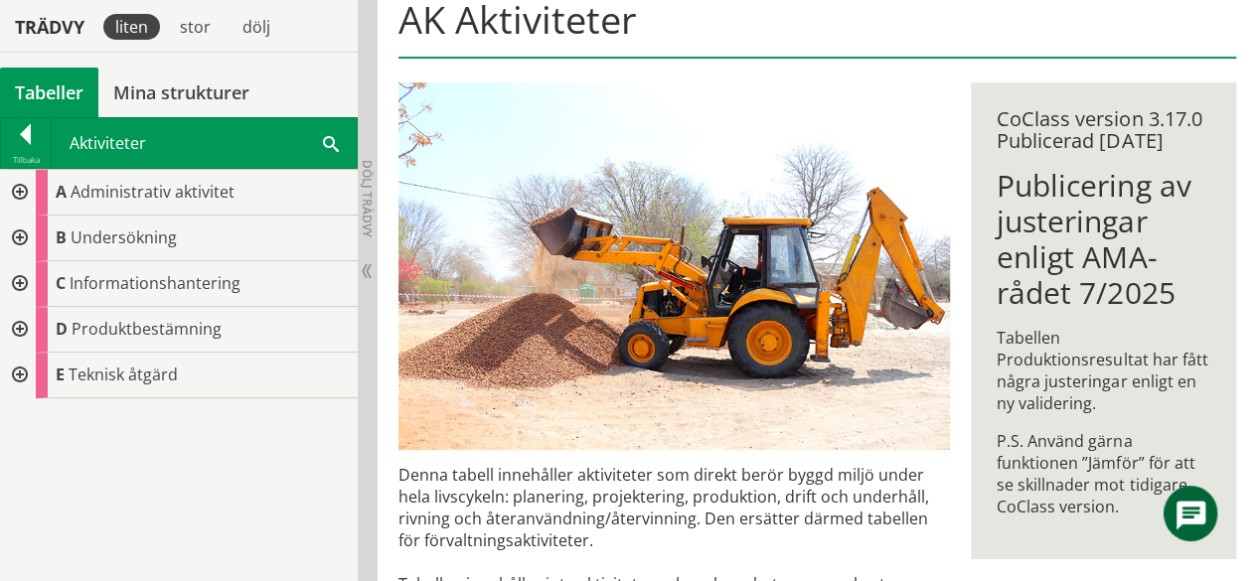
scroll to position [221, 0]
